Goal: Check status: Check status

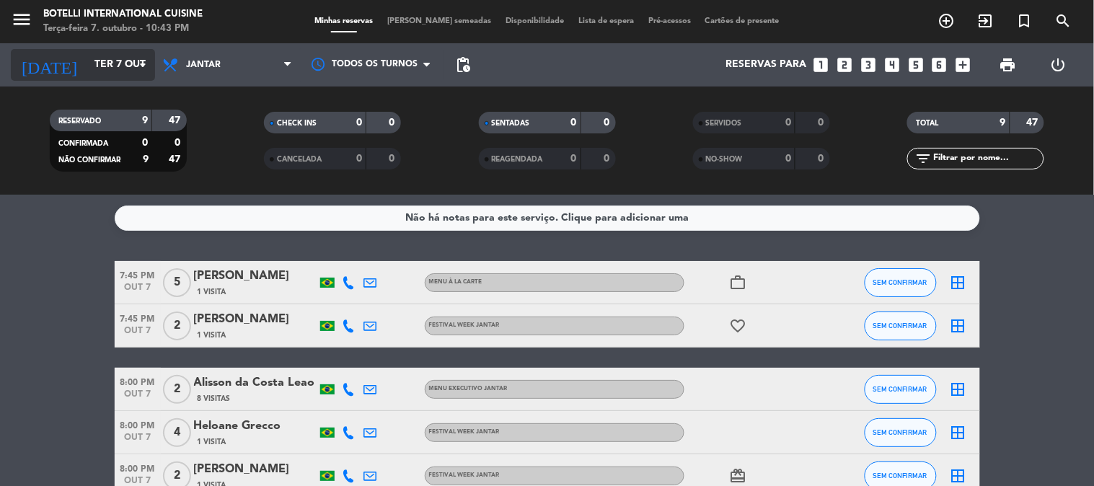
click at [105, 56] on input "Ter 7 out" at bounding box center [155, 65] width 137 height 26
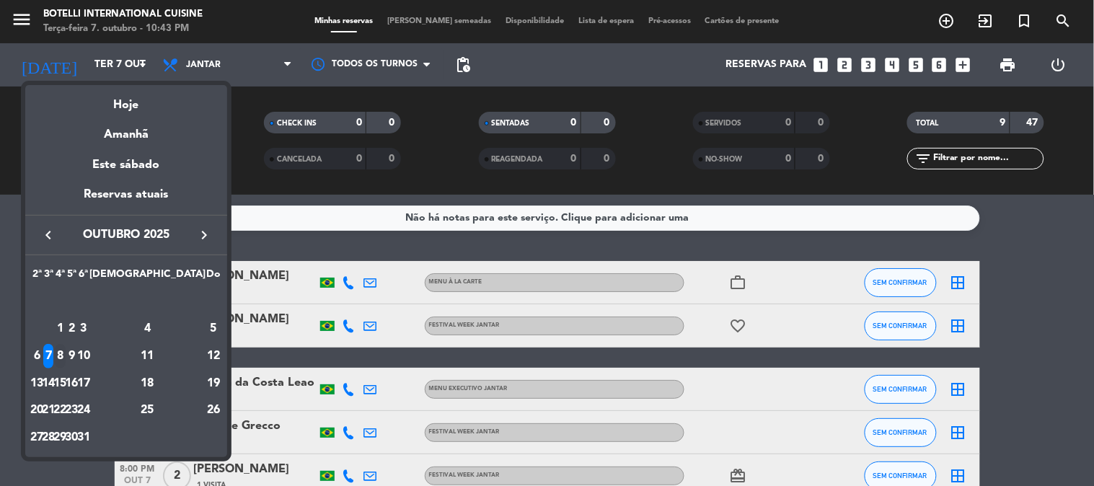
click at [66, 356] on div "8" at bounding box center [60, 356] width 11 height 25
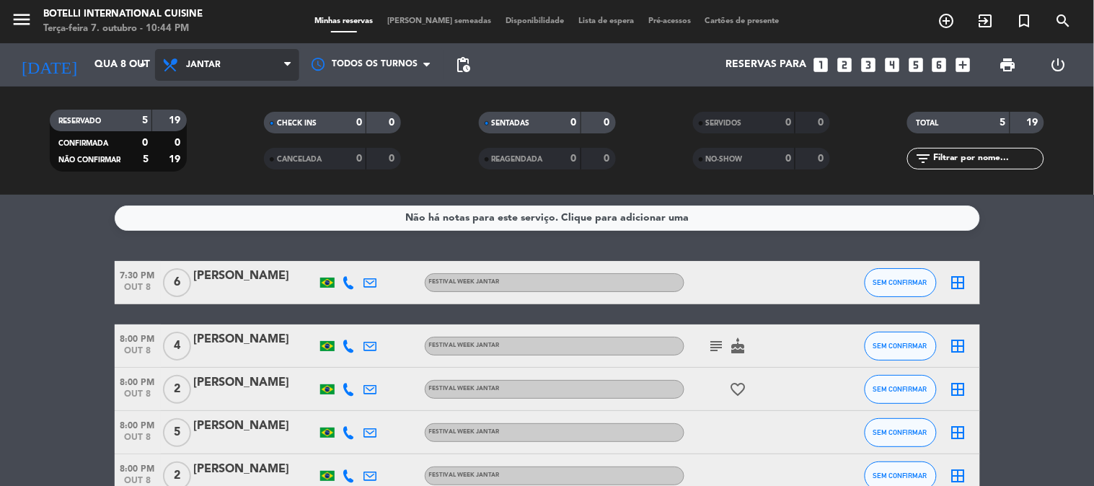
click at [242, 68] on span "Jantar" at bounding box center [227, 65] width 144 height 32
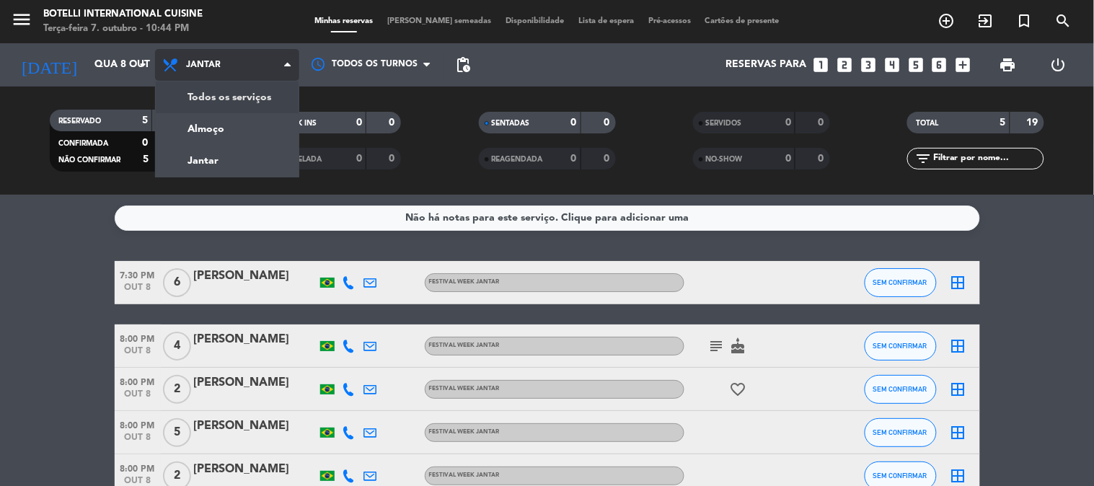
click at [227, 97] on div "menu Botelli International Cuisine Terça-feira 7. outubro - 10:44 PM Minhas res…" at bounding box center [547, 97] width 1094 height 195
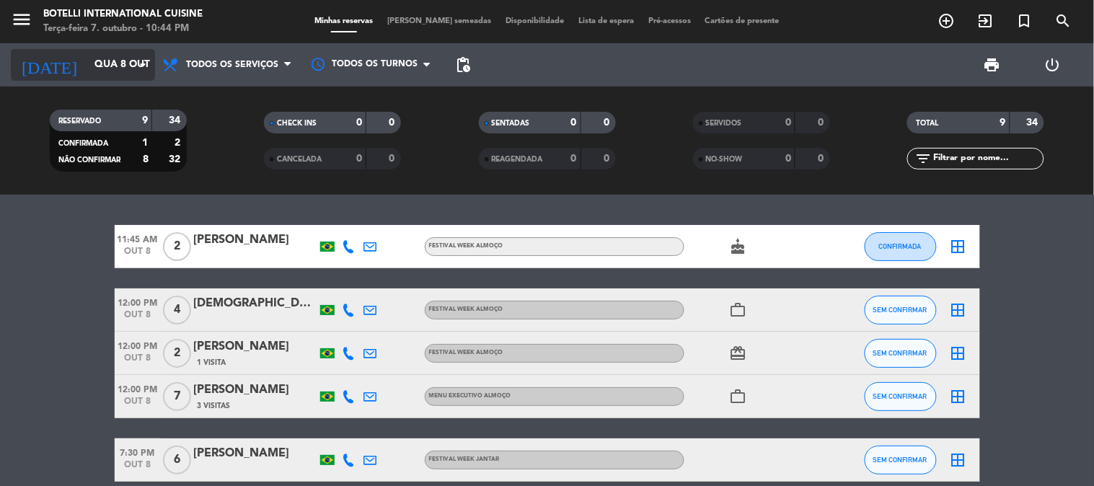
click at [105, 66] on input "Qua 8 out" at bounding box center [155, 65] width 137 height 26
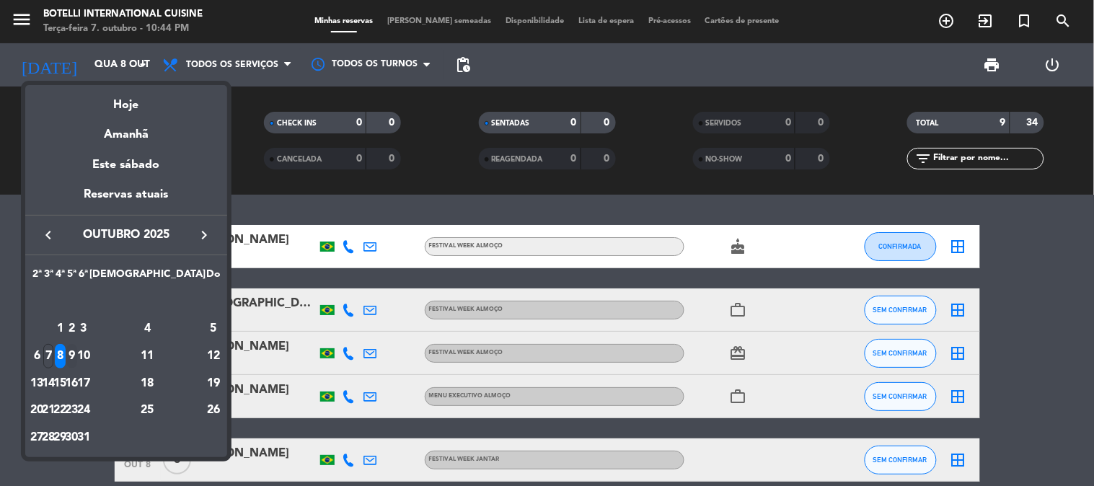
click at [77, 357] on div "9" at bounding box center [71, 356] width 11 height 25
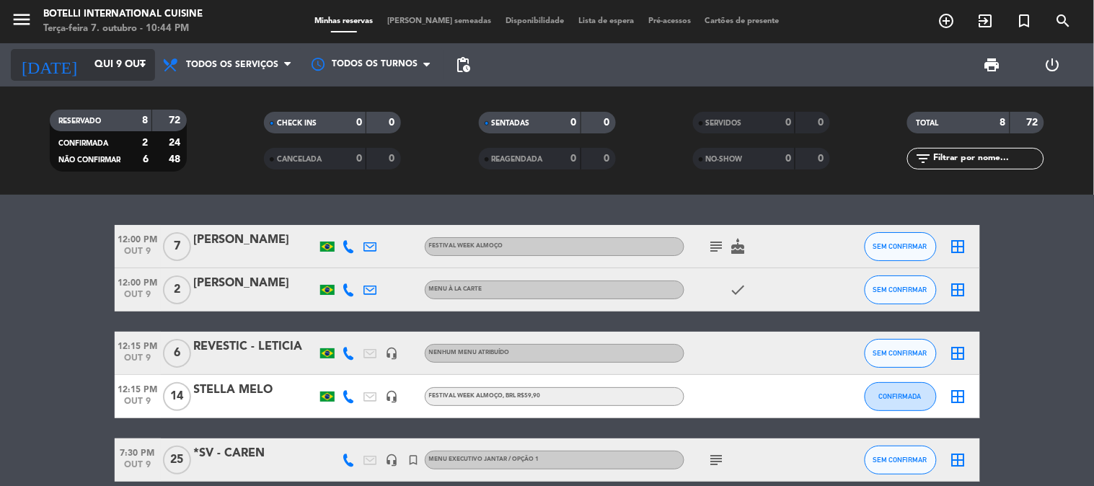
click at [107, 63] on input "Qui 9 out" at bounding box center [155, 65] width 137 height 26
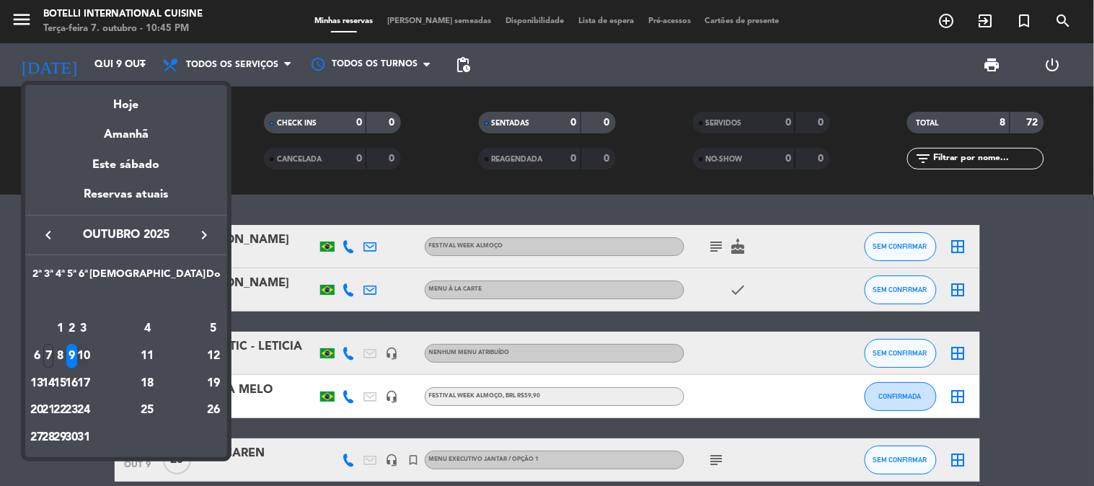
click at [89, 358] on div "10" at bounding box center [83, 356] width 11 height 25
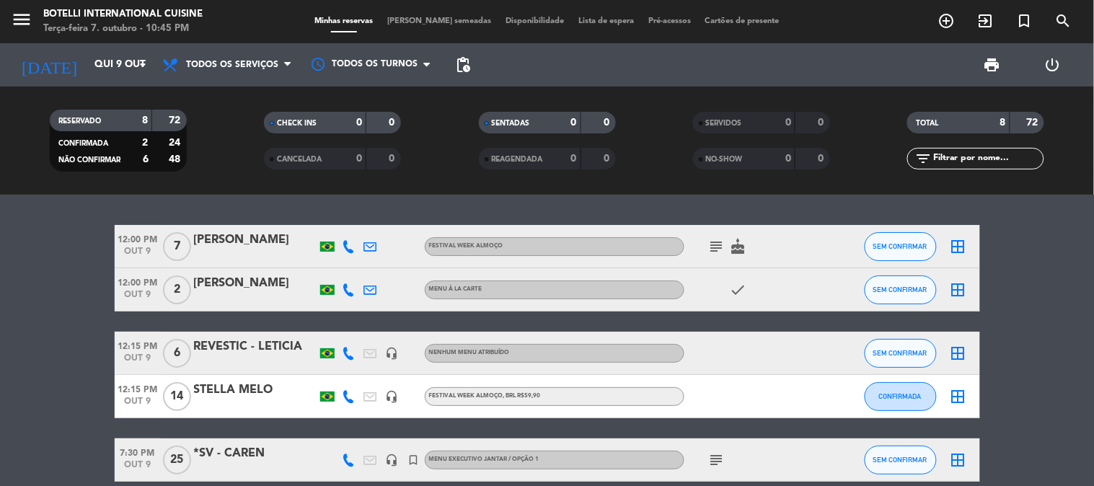
type input "Sex 10 out"
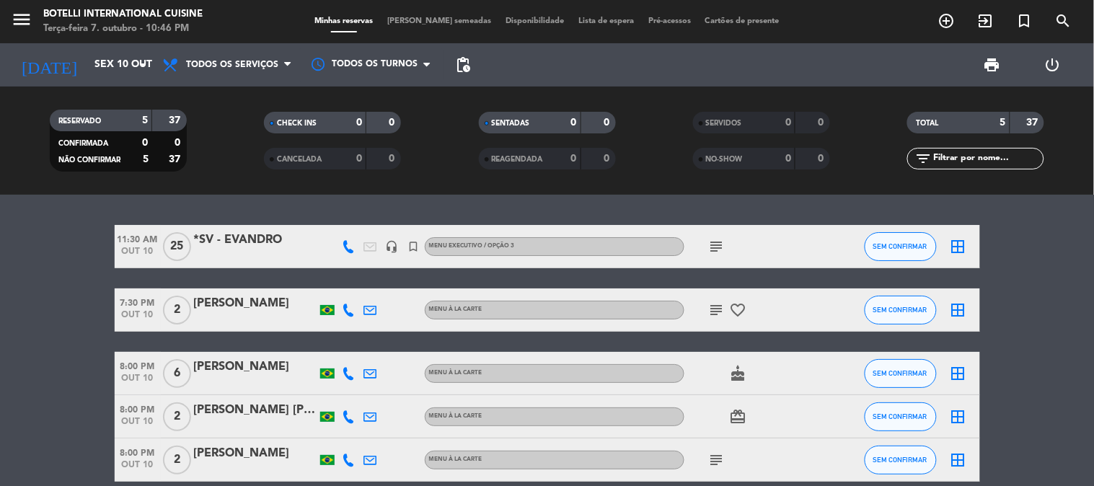
click at [172, 333] on div "11:30 AM [DATE] *SV - EVANDRO headset_mic turned_in_not MENU EXECUTIVO / OPÇÃO …" at bounding box center [547, 353] width 865 height 257
click at [243, 62] on span "Todos os serviços" at bounding box center [232, 65] width 92 height 10
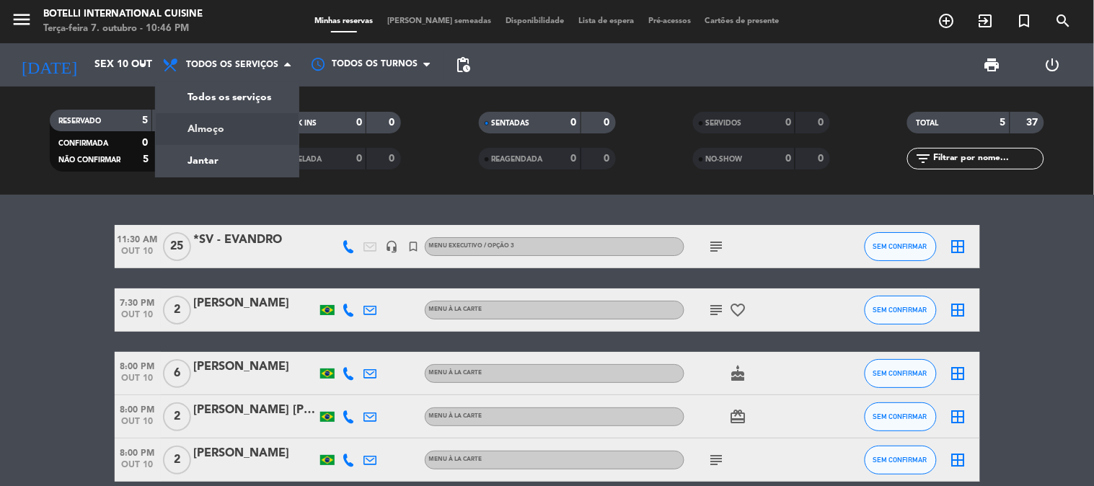
click at [189, 123] on div "menu Botelli International Cuisine Terça-feira 7. outubro - 10:46 PM Minhas res…" at bounding box center [547, 97] width 1094 height 195
